Goal: Information Seeking & Learning: Learn about a topic

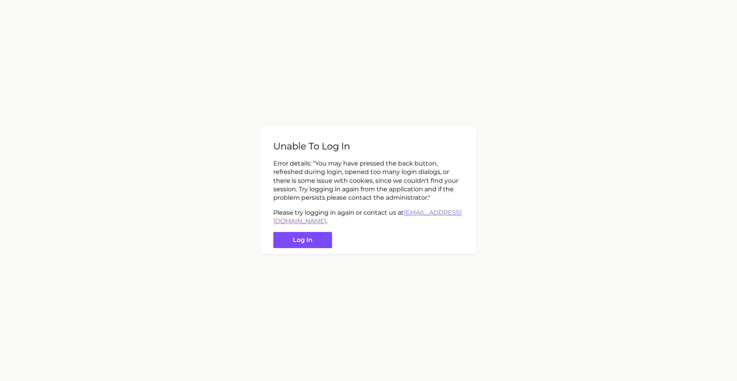
click at [319, 243] on button "Log in" at bounding box center [302, 240] width 59 height 17
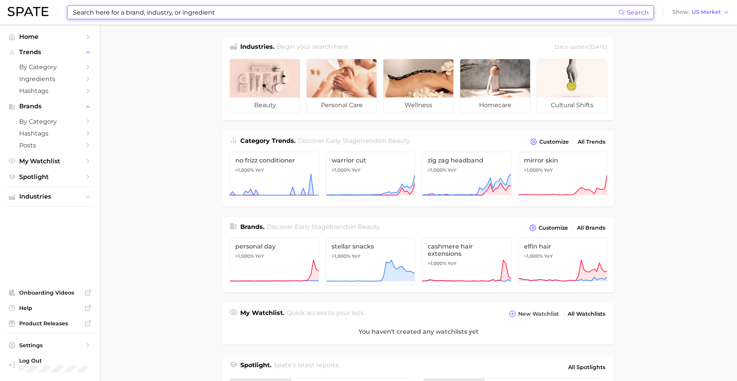
click at [232, 10] on input at bounding box center [345, 12] width 546 height 13
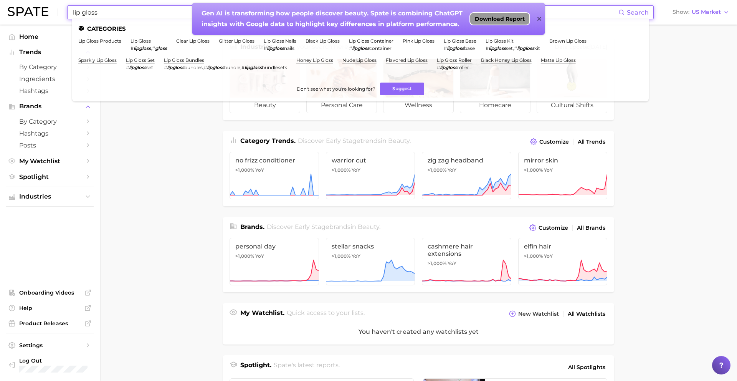
type input "lip gloss"
click at [492, 17] on span "Download Report" at bounding box center [500, 19] width 50 height 6
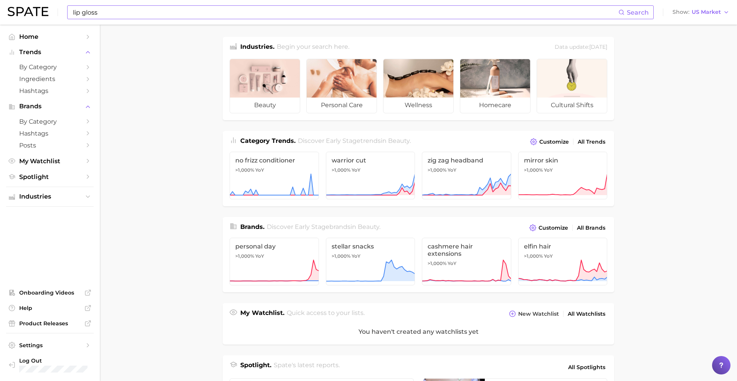
click at [140, 13] on input "lip gloss" at bounding box center [345, 12] width 546 height 13
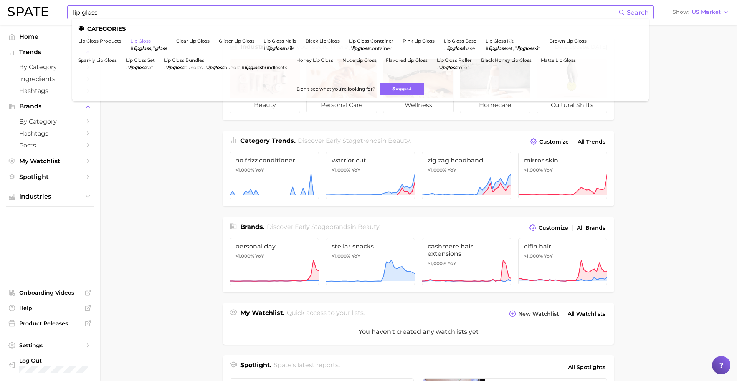
click at [141, 40] on link "lip gloss" at bounding box center [141, 41] width 20 height 6
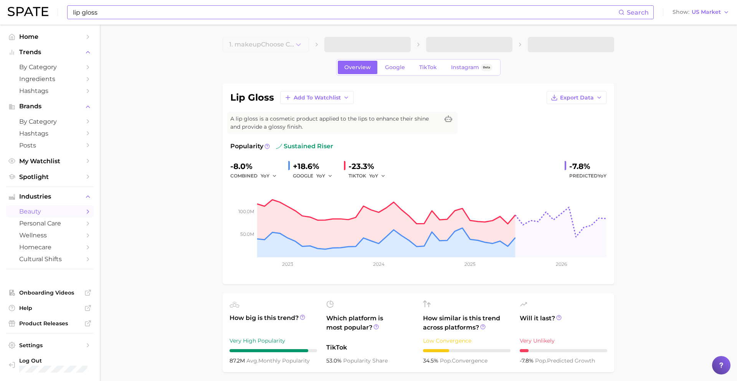
click at [119, 13] on input "lip gloss" at bounding box center [345, 12] width 546 height 13
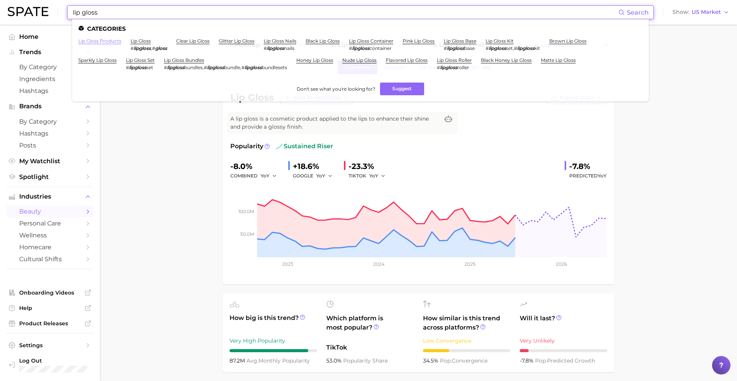
click at [94, 43] on link "lip gloss products" at bounding box center [99, 41] width 43 height 6
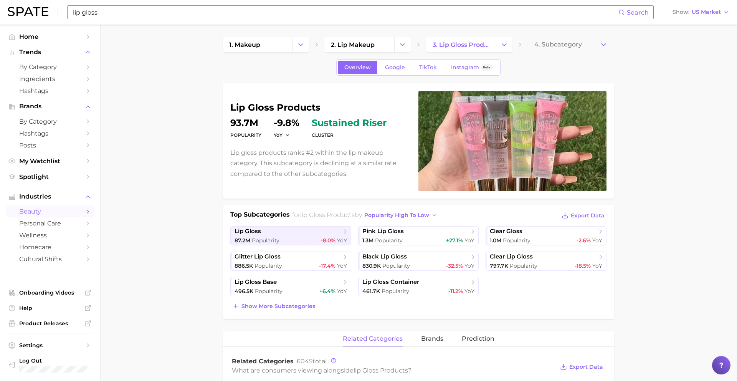
click at [117, 11] on input "lip gloss" at bounding box center [345, 12] width 546 height 13
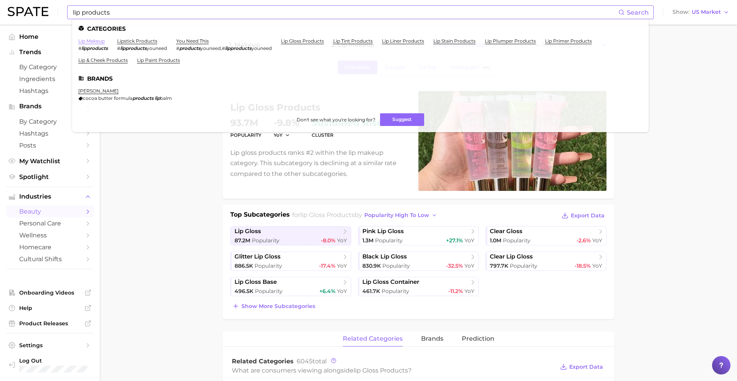
click at [91, 41] on link "lip makeup" at bounding box center [91, 41] width 26 height 6
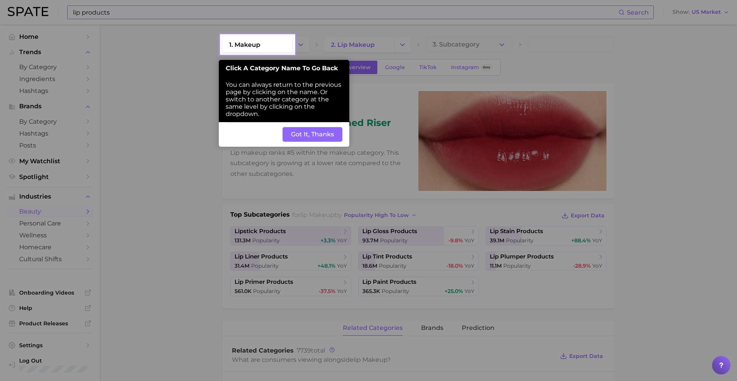
click at [314, 137] on button "Got It, Thanks" at bounding box center [312, 134] width 60 height 15
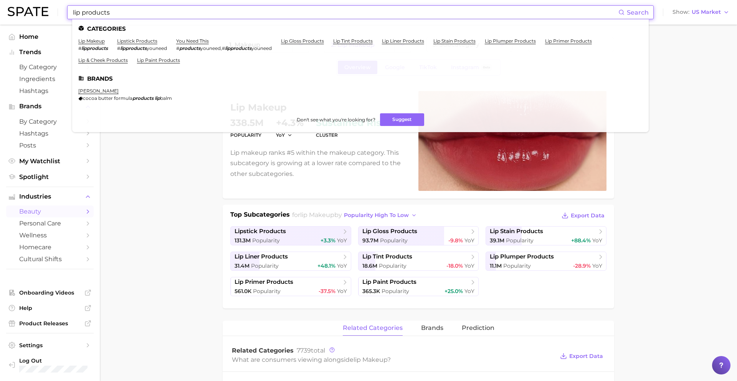
click at [133, 14] on input "lip products" at bounding box center [345, 12] width 546 height 13
click at [109, 10] on input "lip products" at bounding box center [345, 12] width 546 height 13
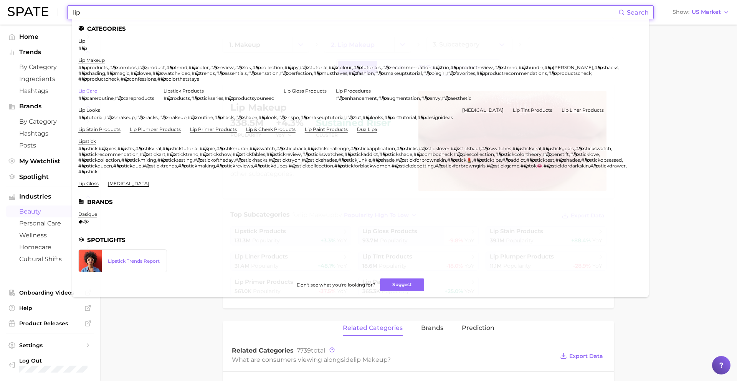
type input "lip"
click at [88, 91] on link "lip care" at bounding box center [87, 91] width 19 height 6
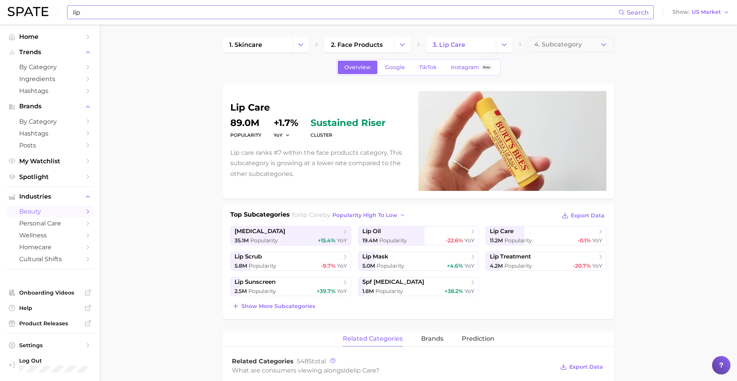
click at [342, 231] on icon at bounding box center [345, 232] width 8 height 8
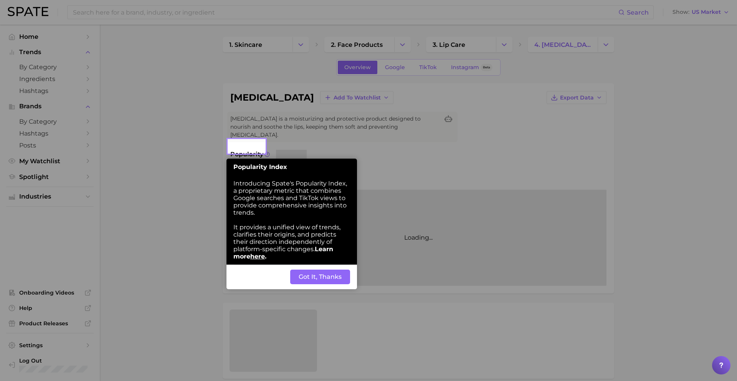
click at [330, 278] on button "Got It, Thanks" at bounding box center [320, 276] width 60 height 15
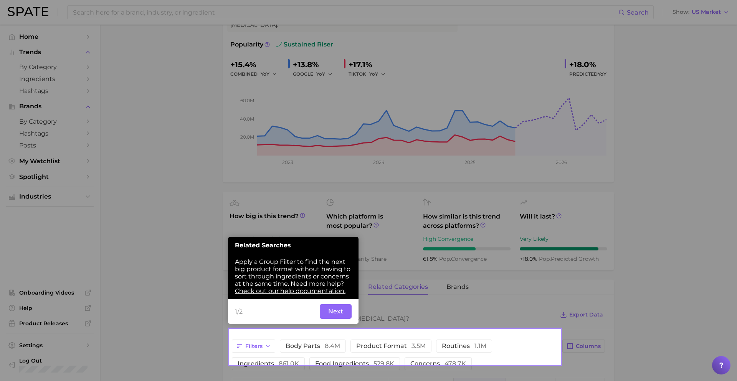
scroll to position [110, 0]
click at [341, 312] on button "Next" at bounding box center [336, 311] width 32 height 15
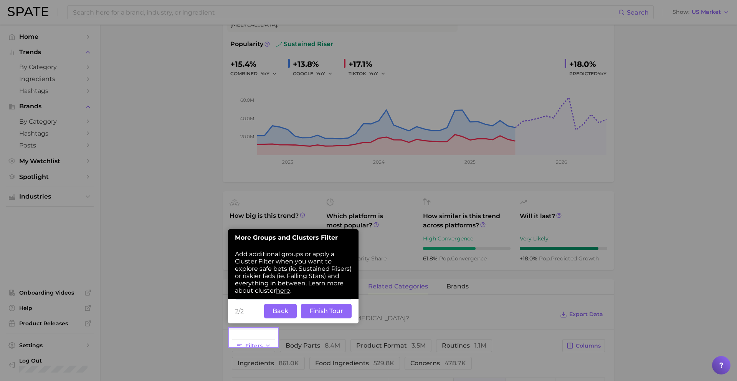
click at [341, 312] on button "Finish Tour" at bounding box center [326, 311] width 51 height 15
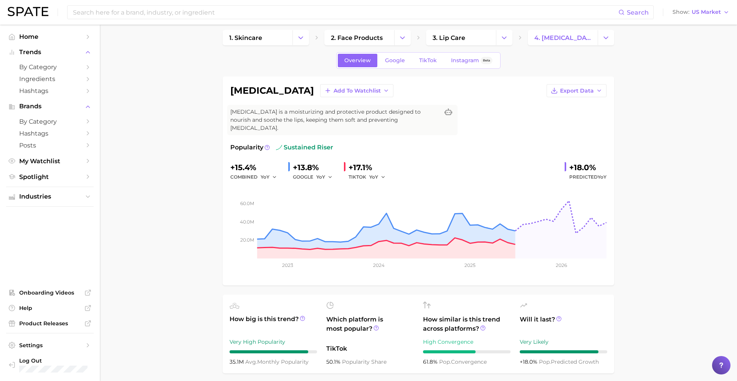
scroll to position [0, 0]
